Goal: Task Accomplishment & Management: Manage account settings

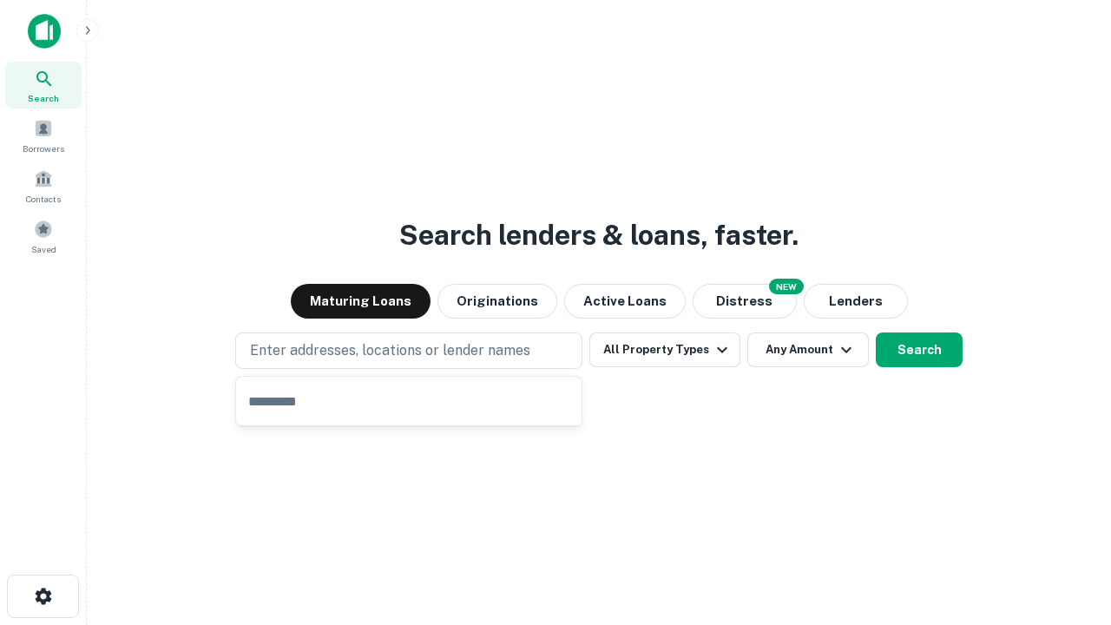
type input "**********"
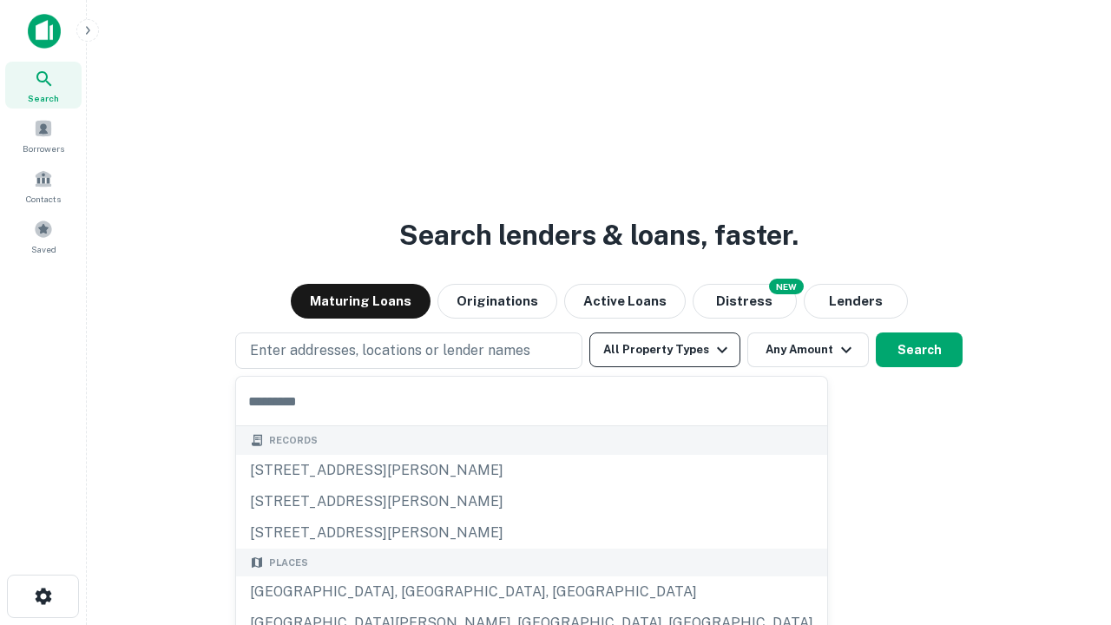
click at [665, 350] on button "All Property Types" at bounding box center [664, 349] width 151 height 35
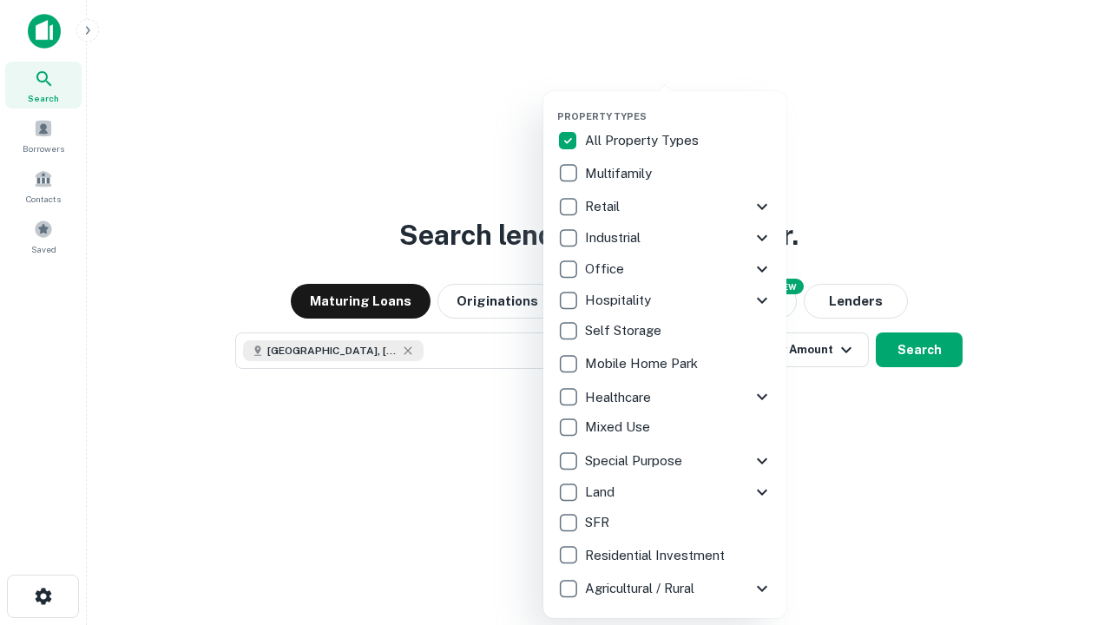
click at [678, 105] on button "button" at bounding box center [678, 105] width 243 height 1
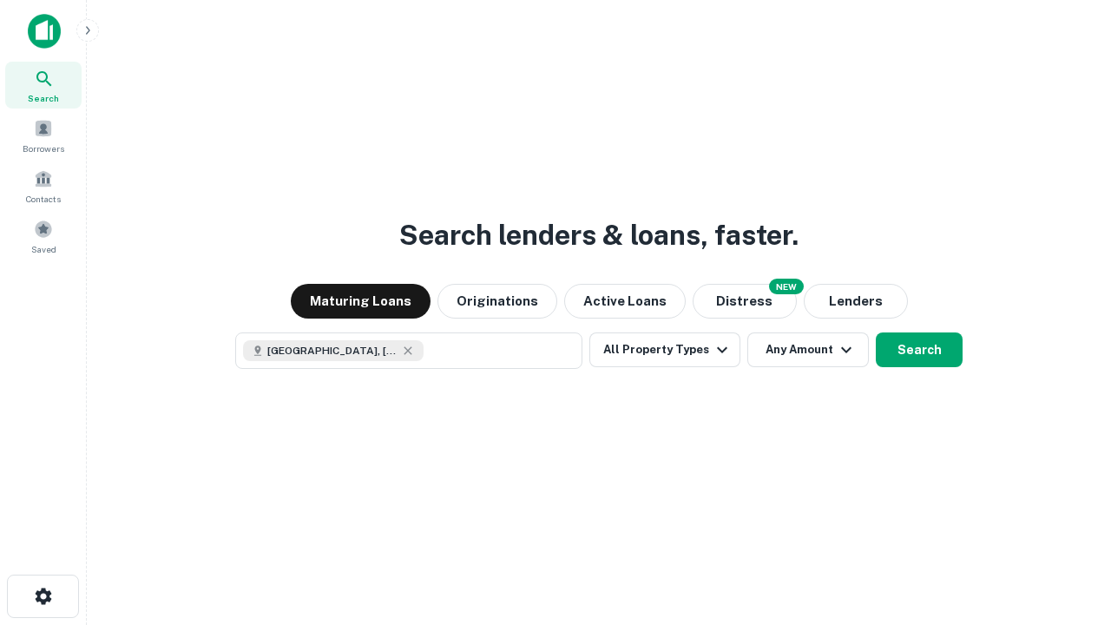
scroll to position [28, 0]
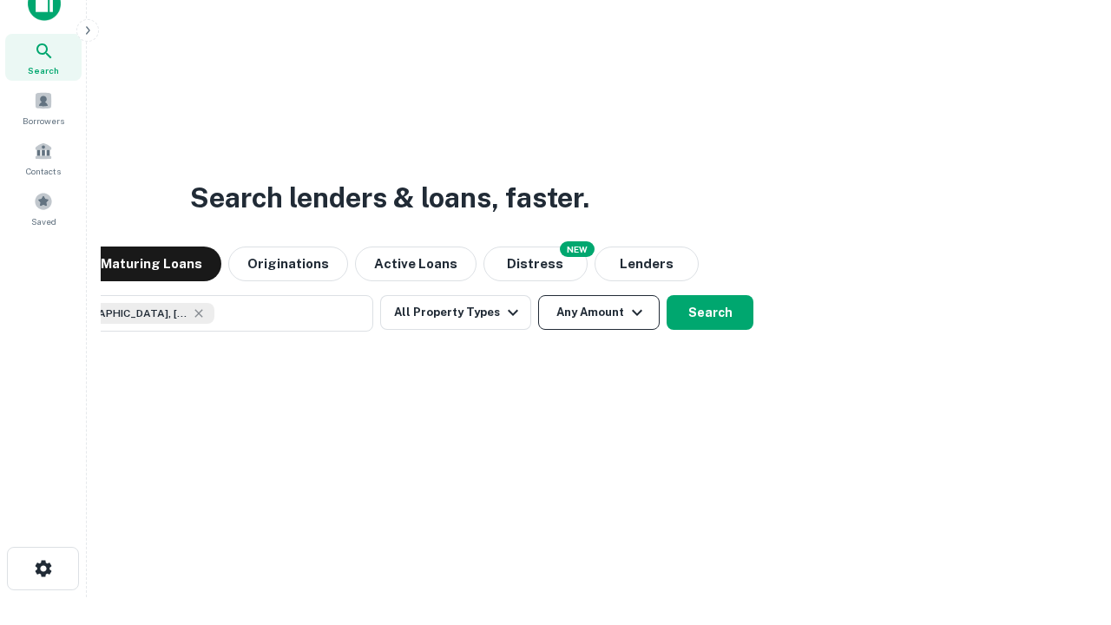
click at [538, 295] on button "Any Amount" at bounding box center [598, 312] width 121 height 35
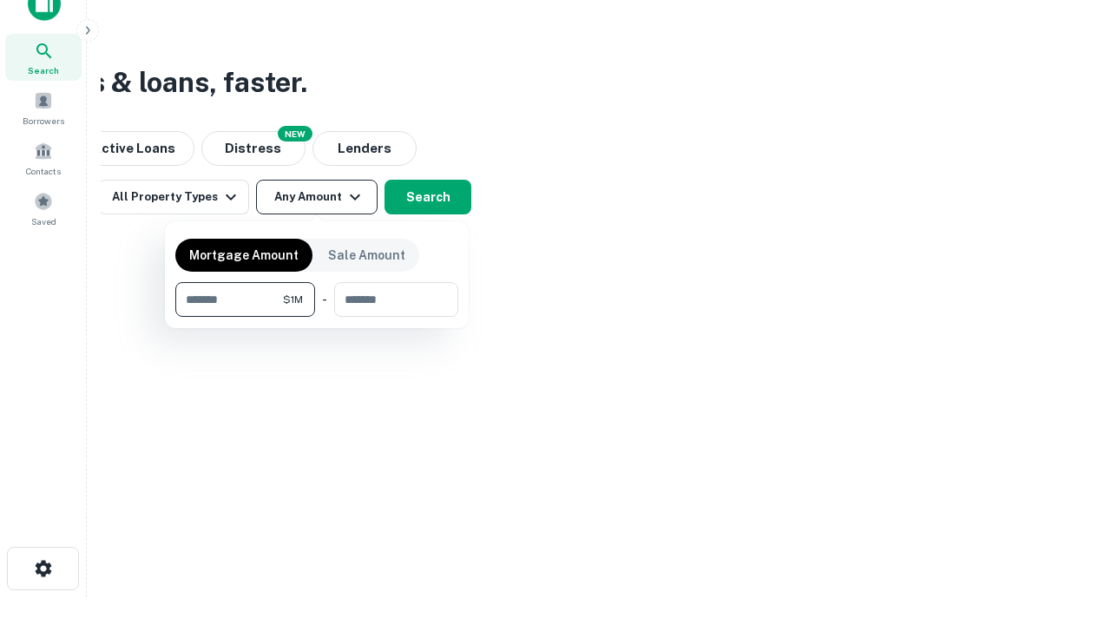
type input "*******"
click at [317, 317] on button "button" at bounding box center [316, 317] width 283 height 1
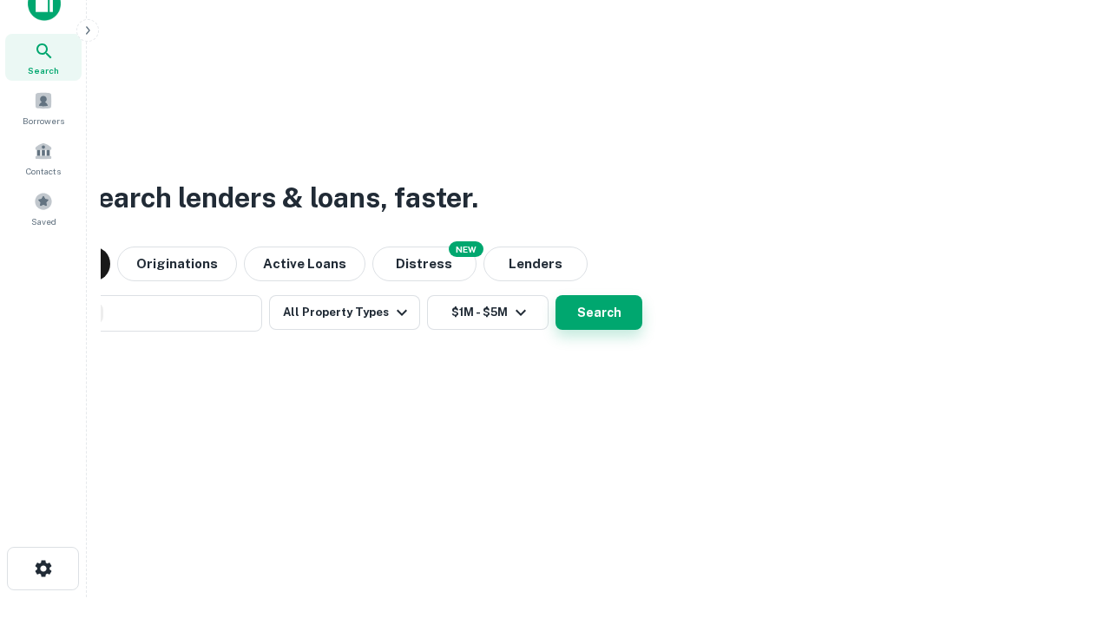
click at [555, 295] on button "Search" at bounding box center [598, 312] width 87 height 35
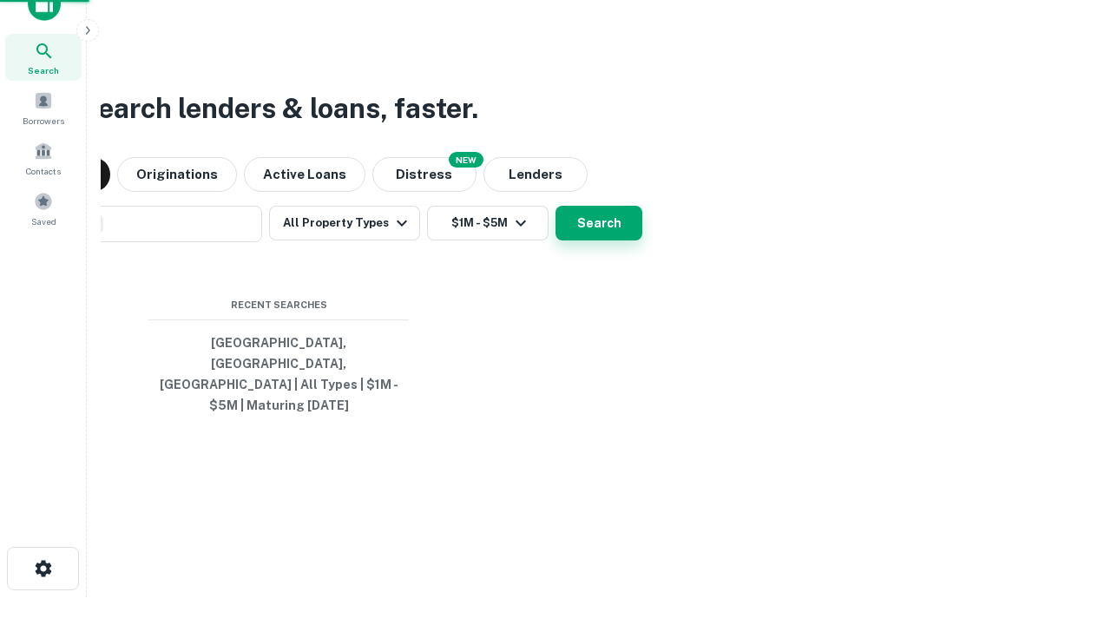
scroll to position [56, 491]
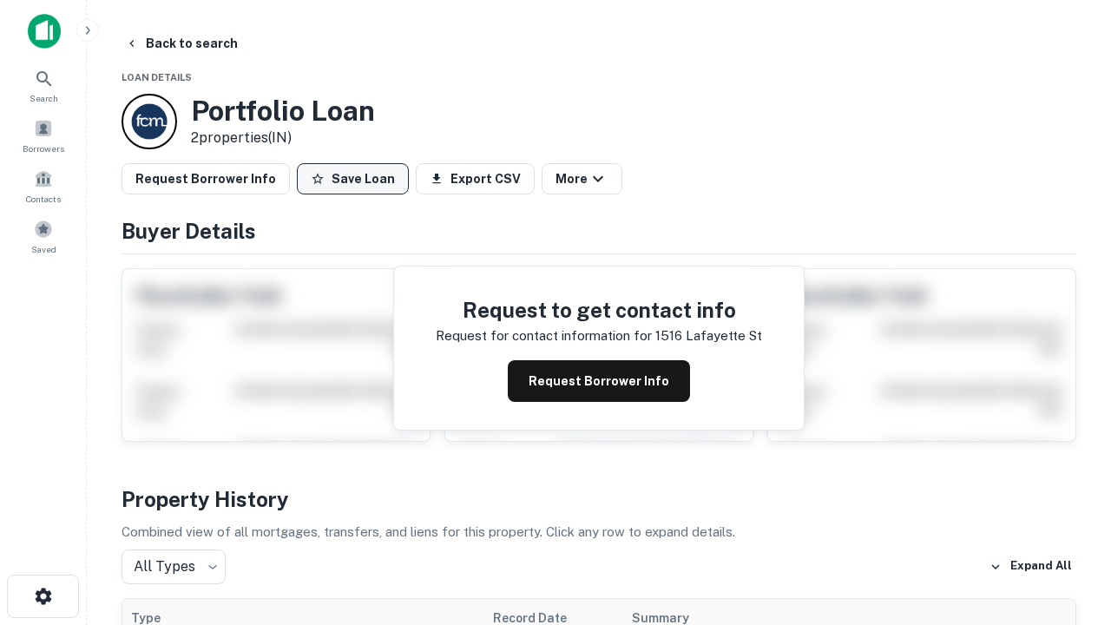
click at [352, 179] on button "Save Loan" at bounding box center [353, 178] width 112 height 31
click at [357, 179] on button "Loan Saved" at bounding box center [357, 178] width 120 height 31
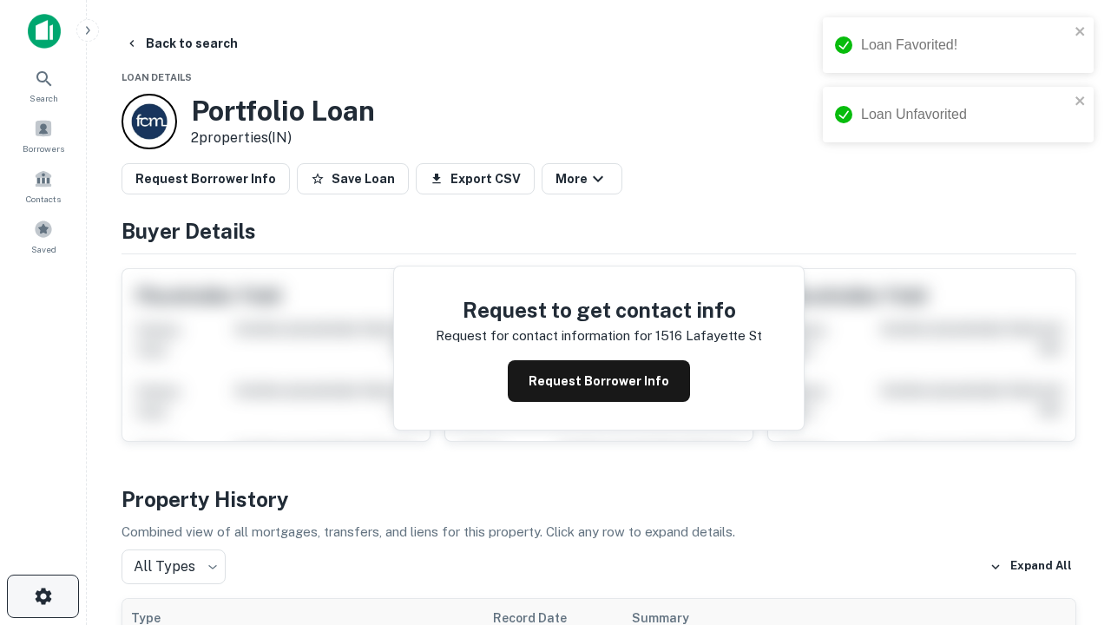
click at [43, 596] on icon "button" at bounding box center [43, 596] width 21 height 21
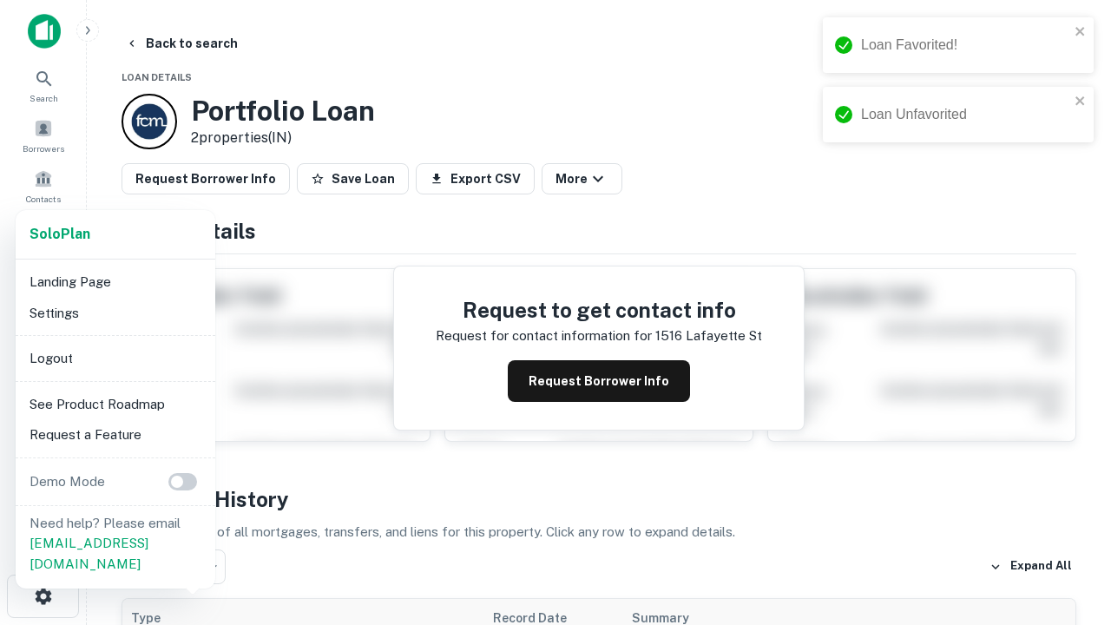
click at [115, 357] on li "Logout" at bounding box center [116, 358] width 186 height 31
